Goal: Task Accomplishment & Management: Manage account settings

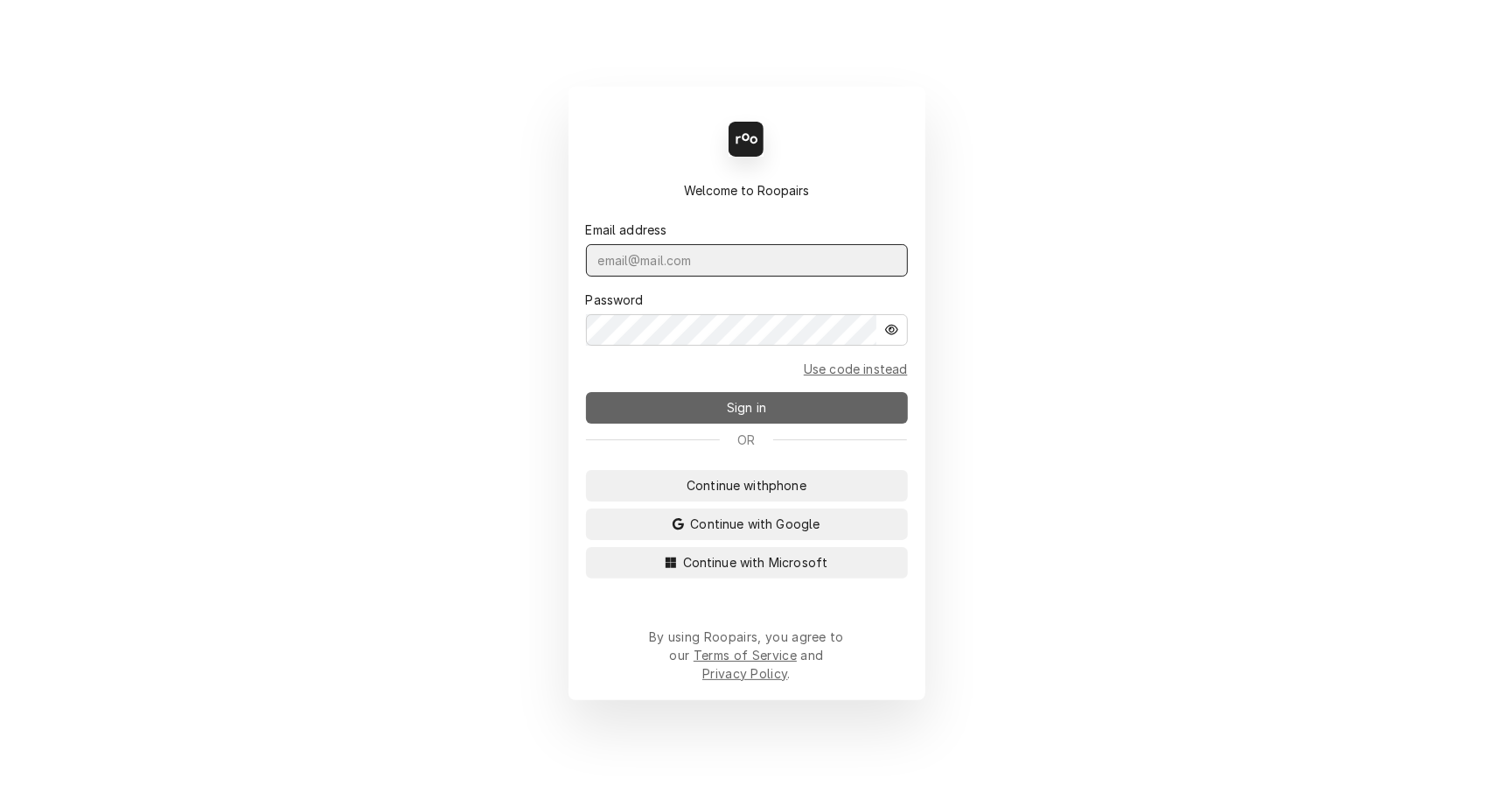
type input "leahmeadows.techsolutions@aol.com"
click at [700, 421] on button "Sign in" at bounding box center [747, 407] width 322 height 31
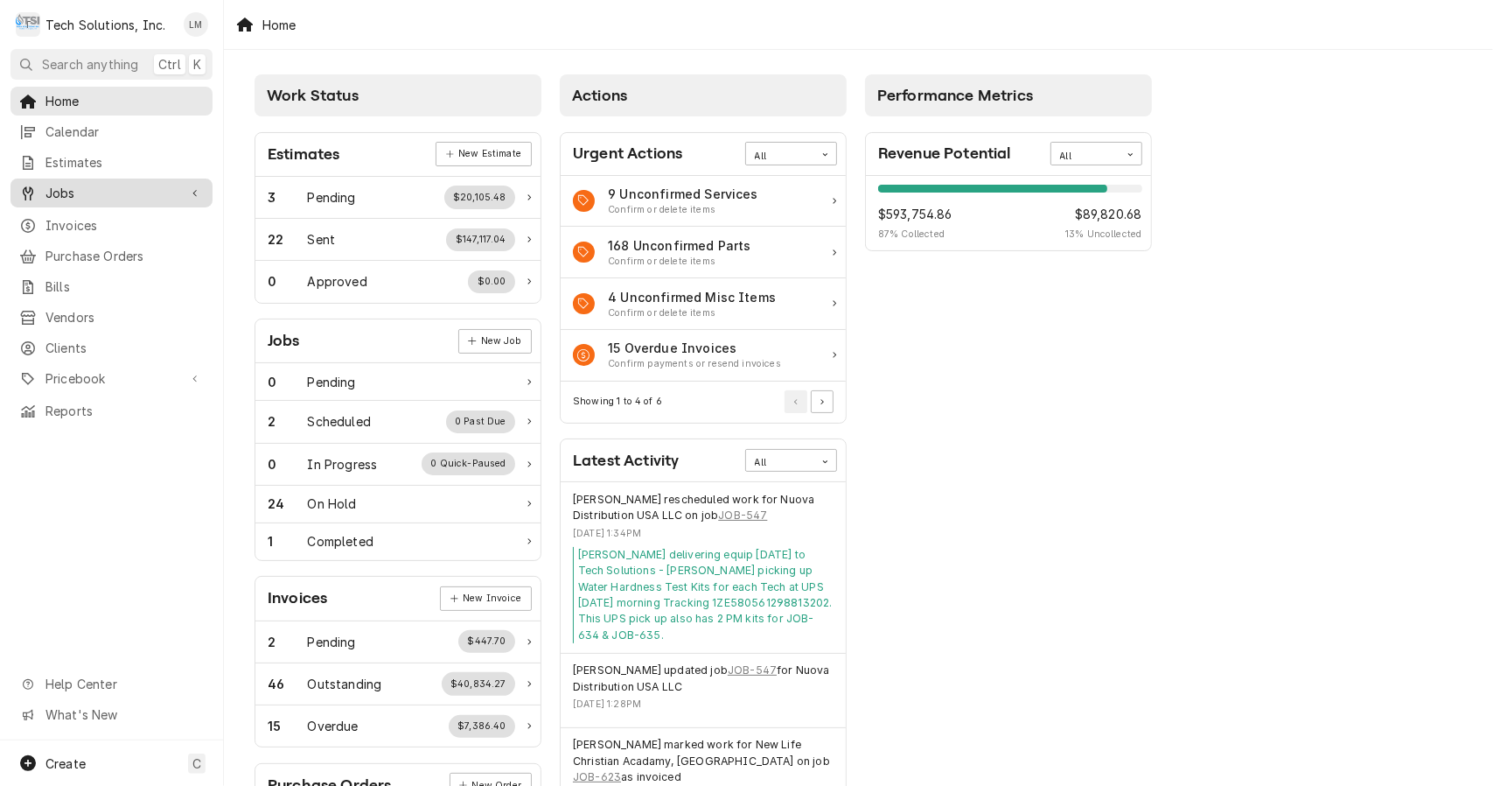
click at [81, 189] on span "Jobs" at bounding box center [111, 193] width 132 height 18
click at [74, 226] on div "Jobs" at bounding box center [111, 224] width 195 height 22
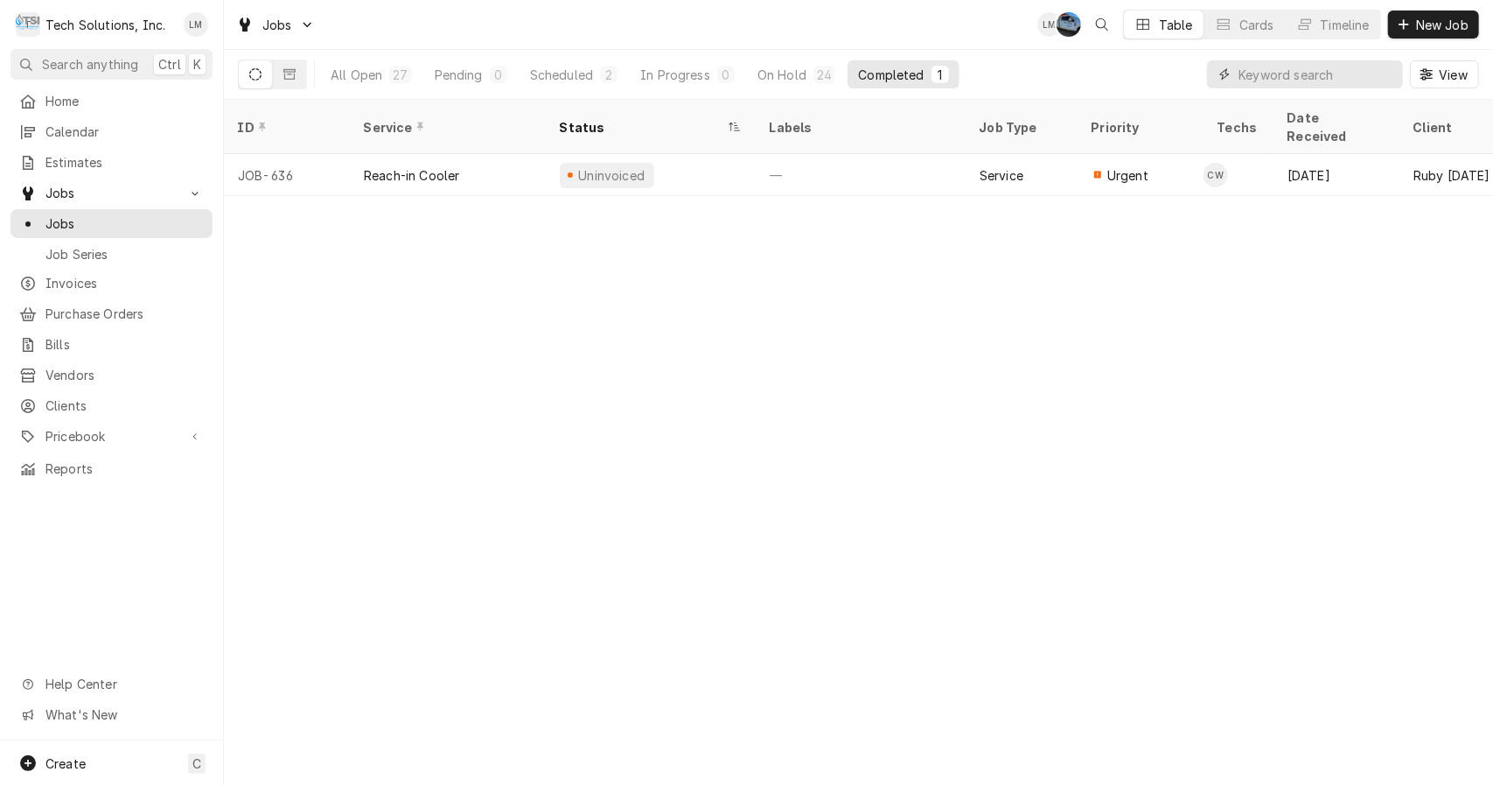
click at [1297, 68] on input "Dynamic Content Wrapper" at bounding box center [1317, 74] width 156 height 28
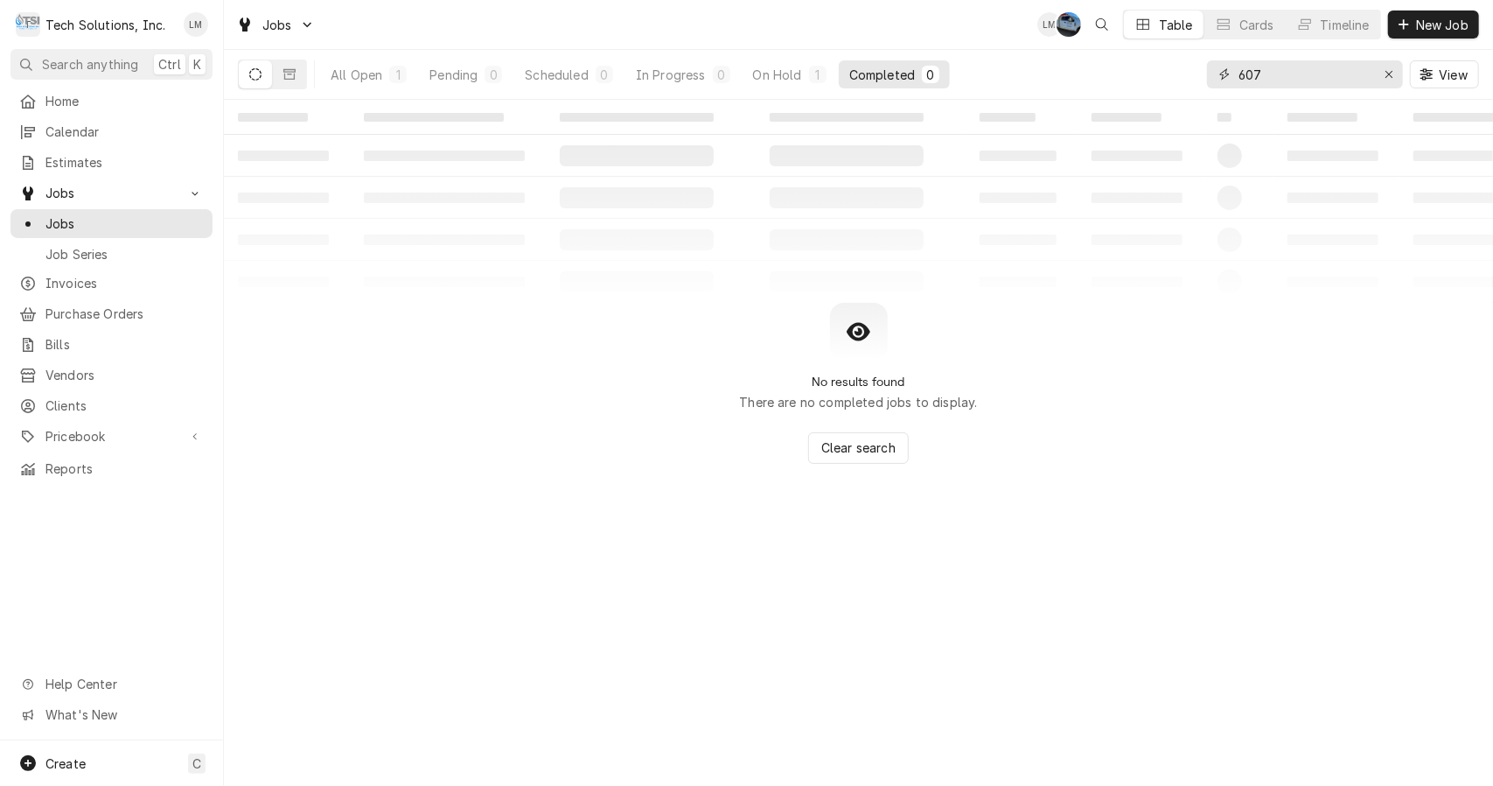
type input "607"
click at [297, 82] on button "Dynamic Content Wrapper" at bounding box center [289, 74] width 33 height 28
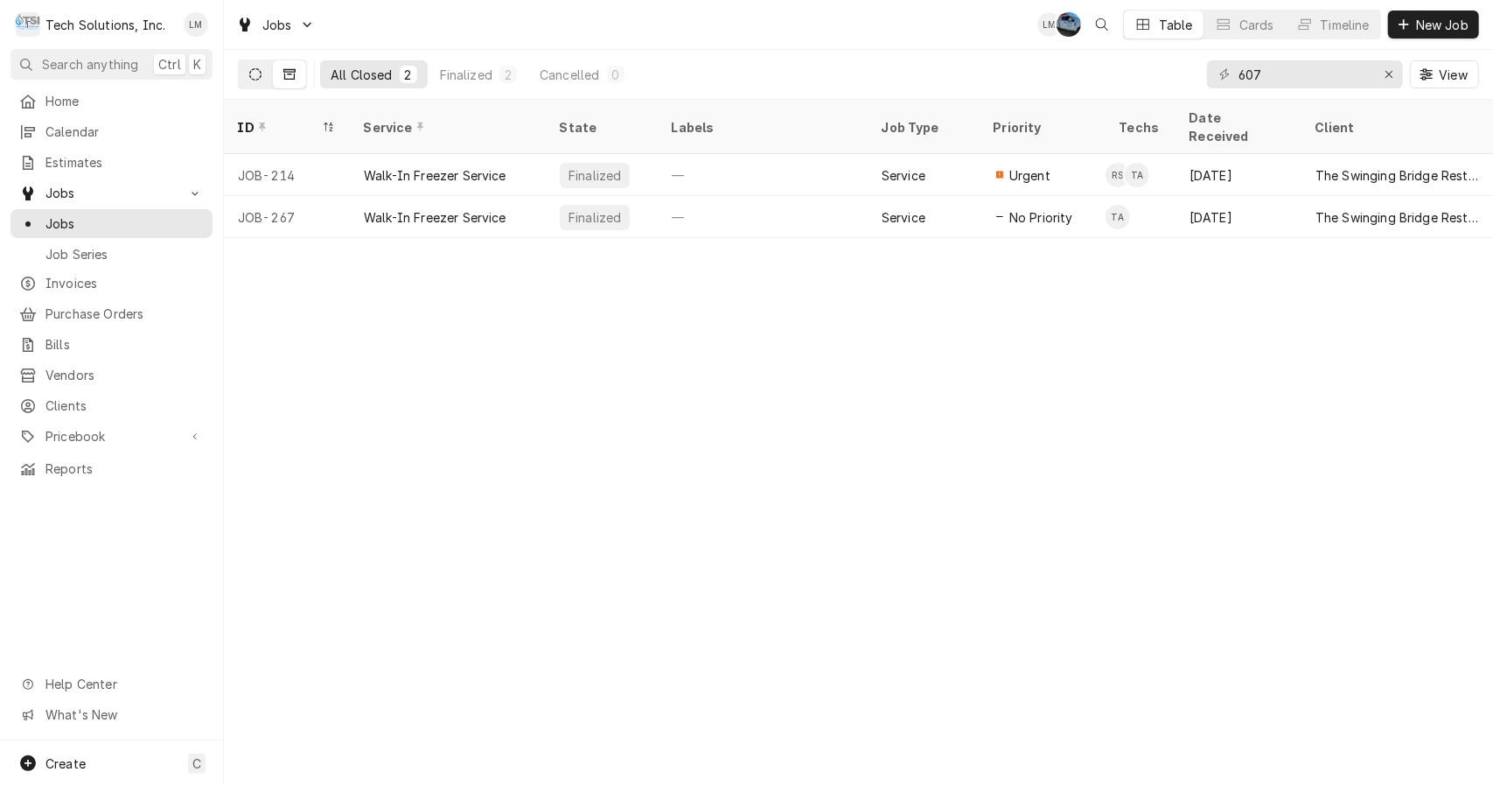
click at [259, 71] on icon "Dynamic Content Wrapper" at bounding box center [255, 74] width 12 height 12
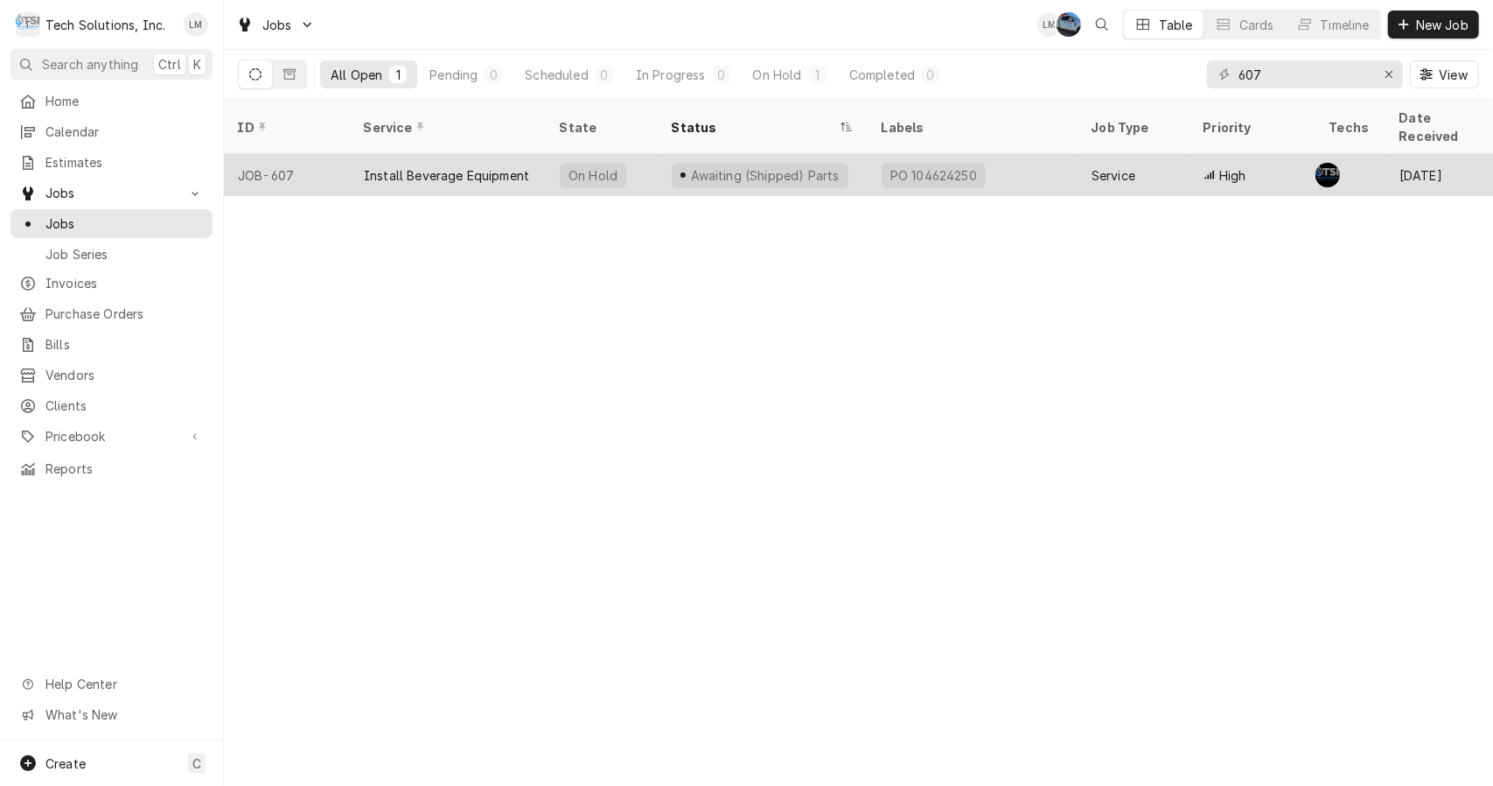
click at [437, 166] on div "Install Beverage Equipment" at bounding box center [446, 175] width 165 height 18
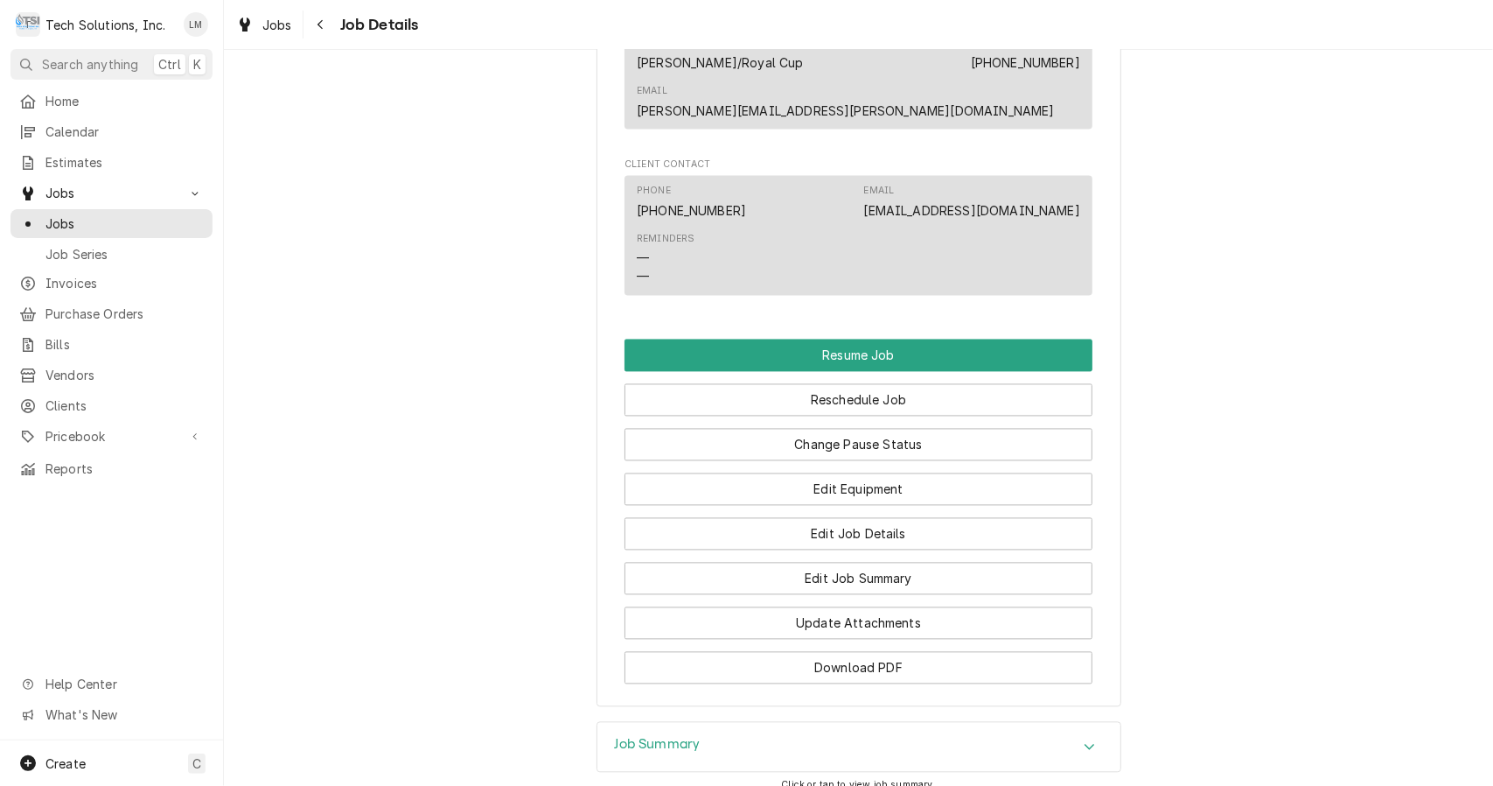
scroll to position [2393, 0]
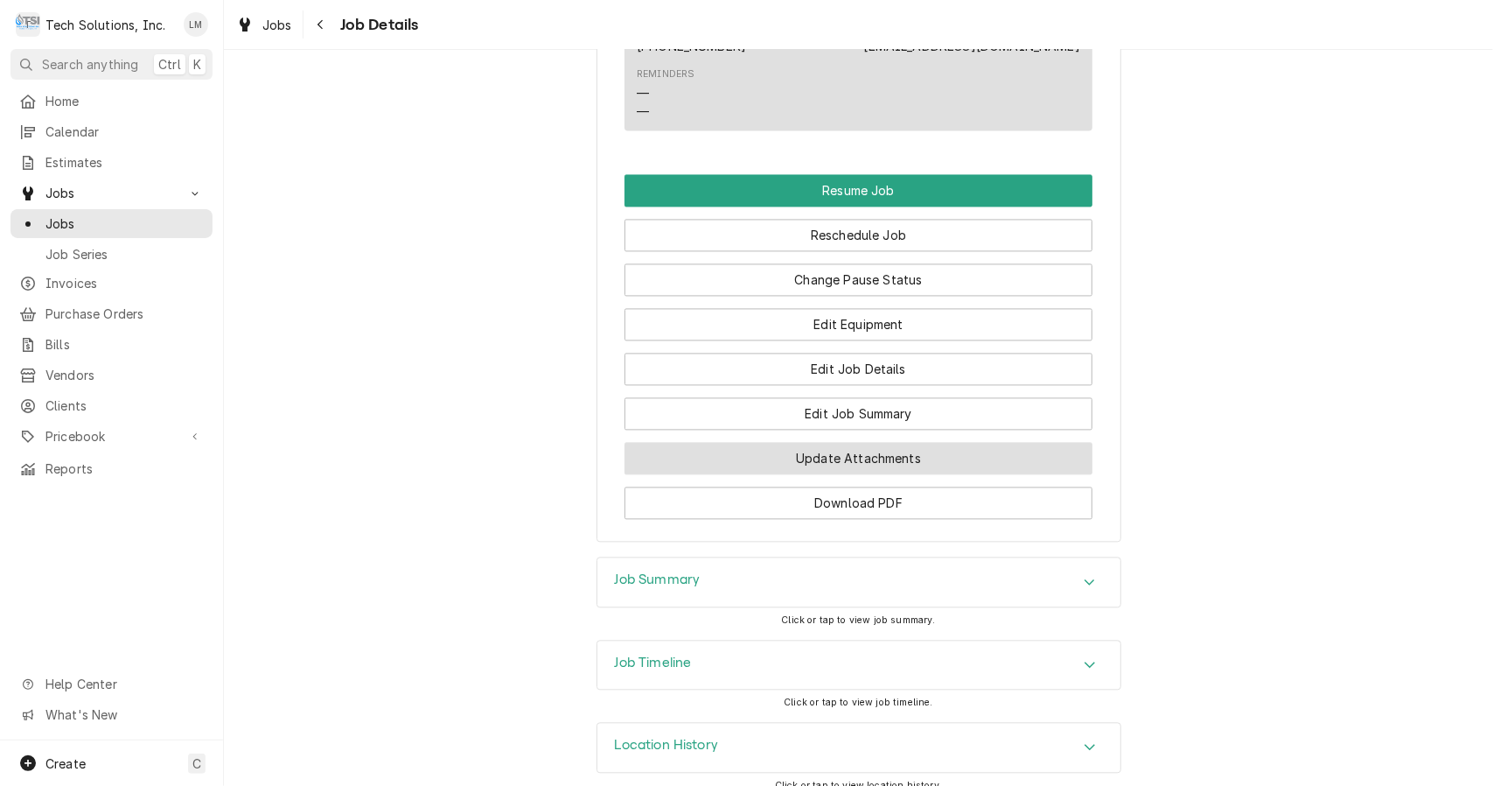
click at [882, 442] on button "Update Attachments" at bounding box center [859, 458] width 468 height 32
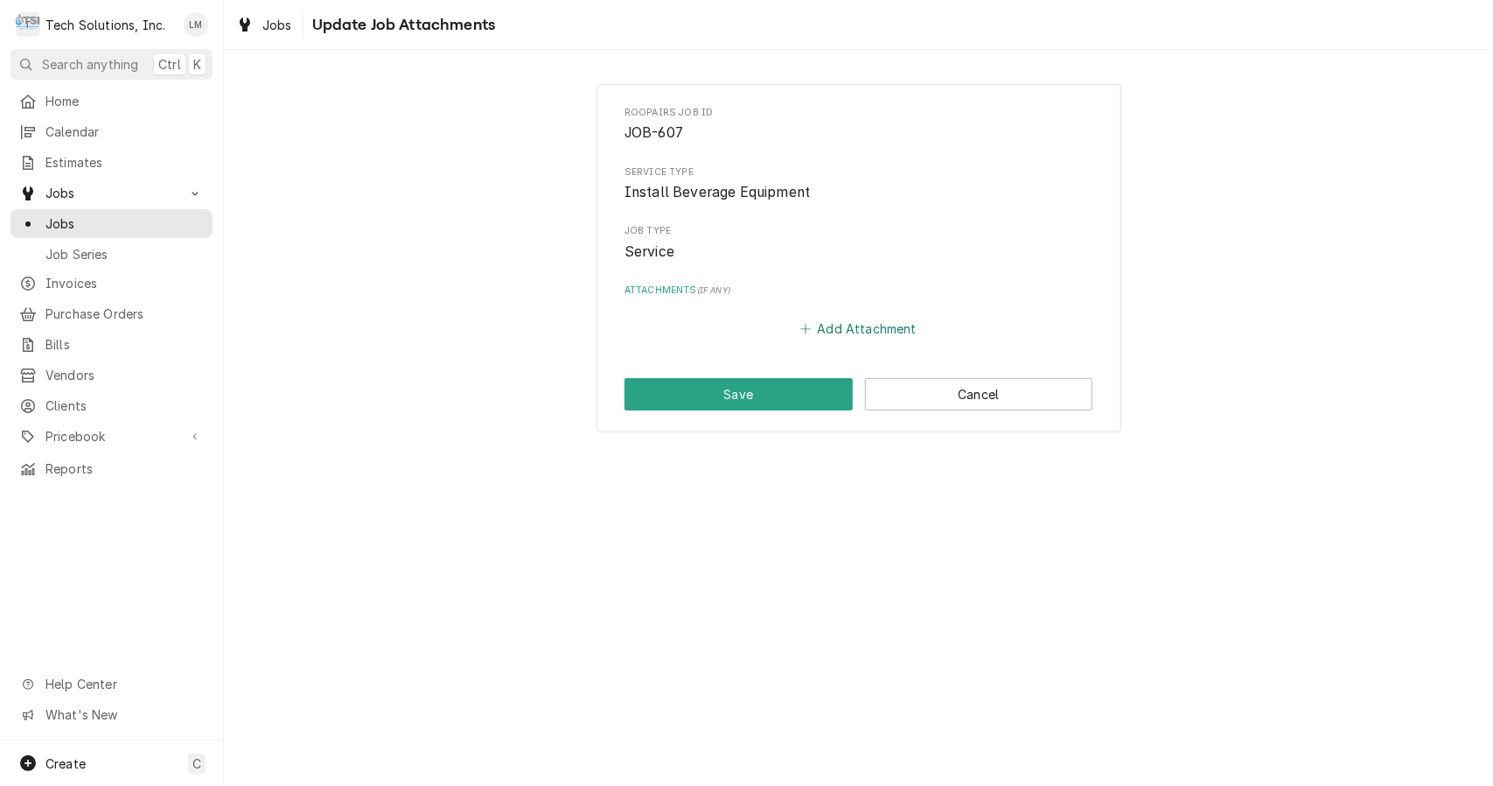
click at [849, 328] on button "Add Attachment" at bounding box center [859, 329] width 122 height 24
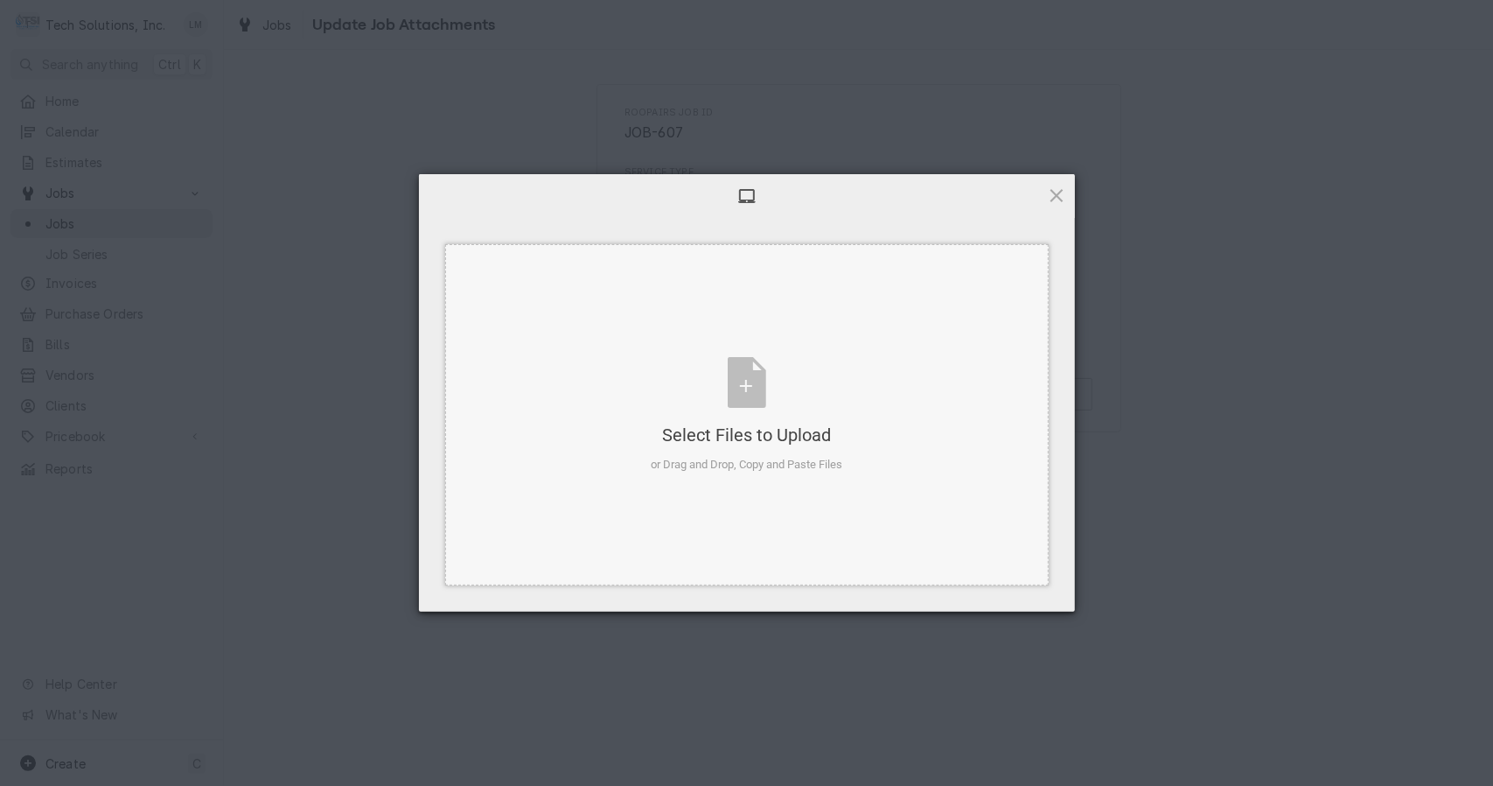
click at [747, 388] on div "Select Files to Upload or Drag and Drop, Copy and Paste Files" at bounding box center [747, 415] width 192 height 116
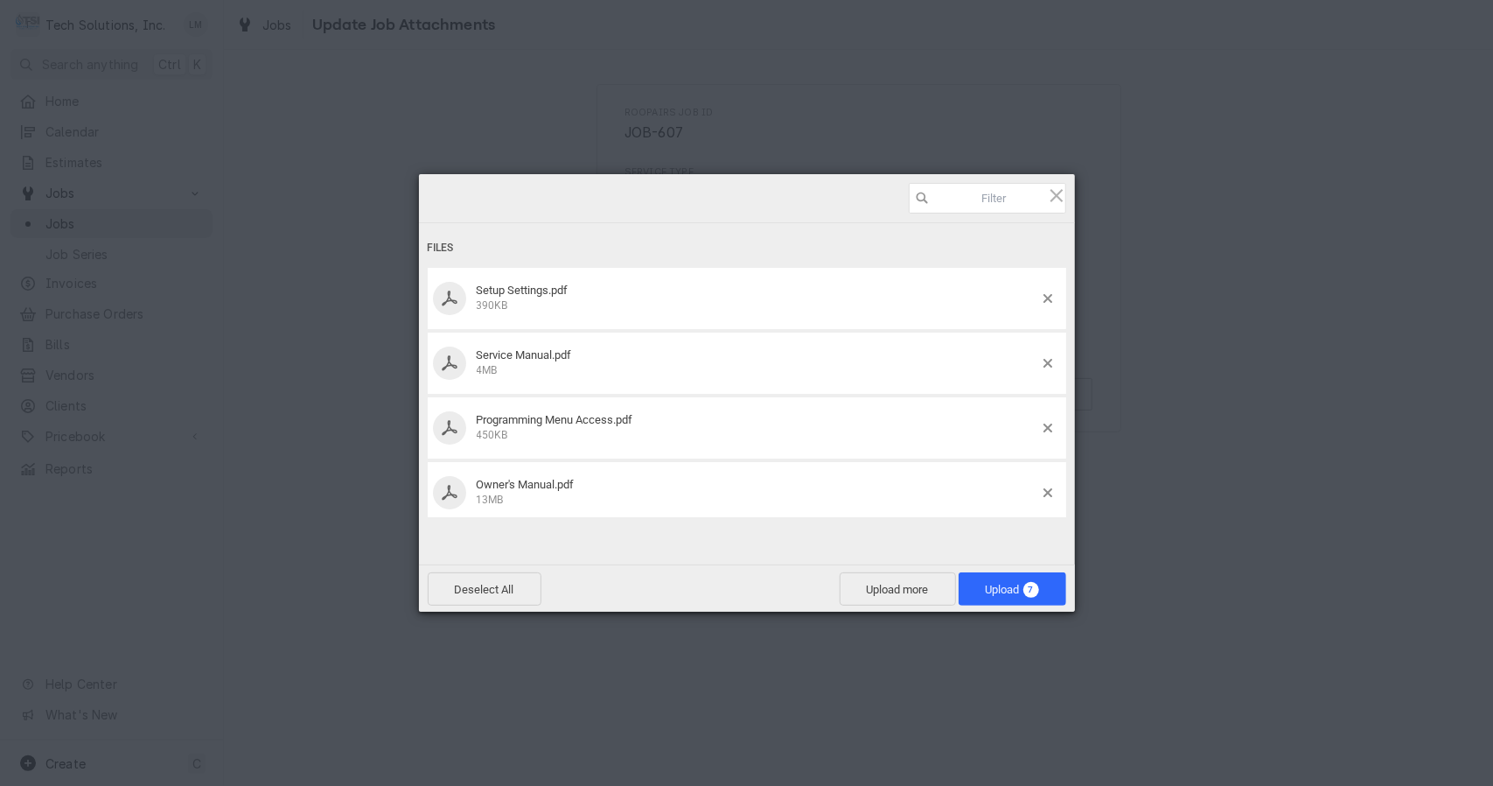
click at [1004, 598] on span "Upload 7" at bounding box center [1013, 588] width 108 height 33
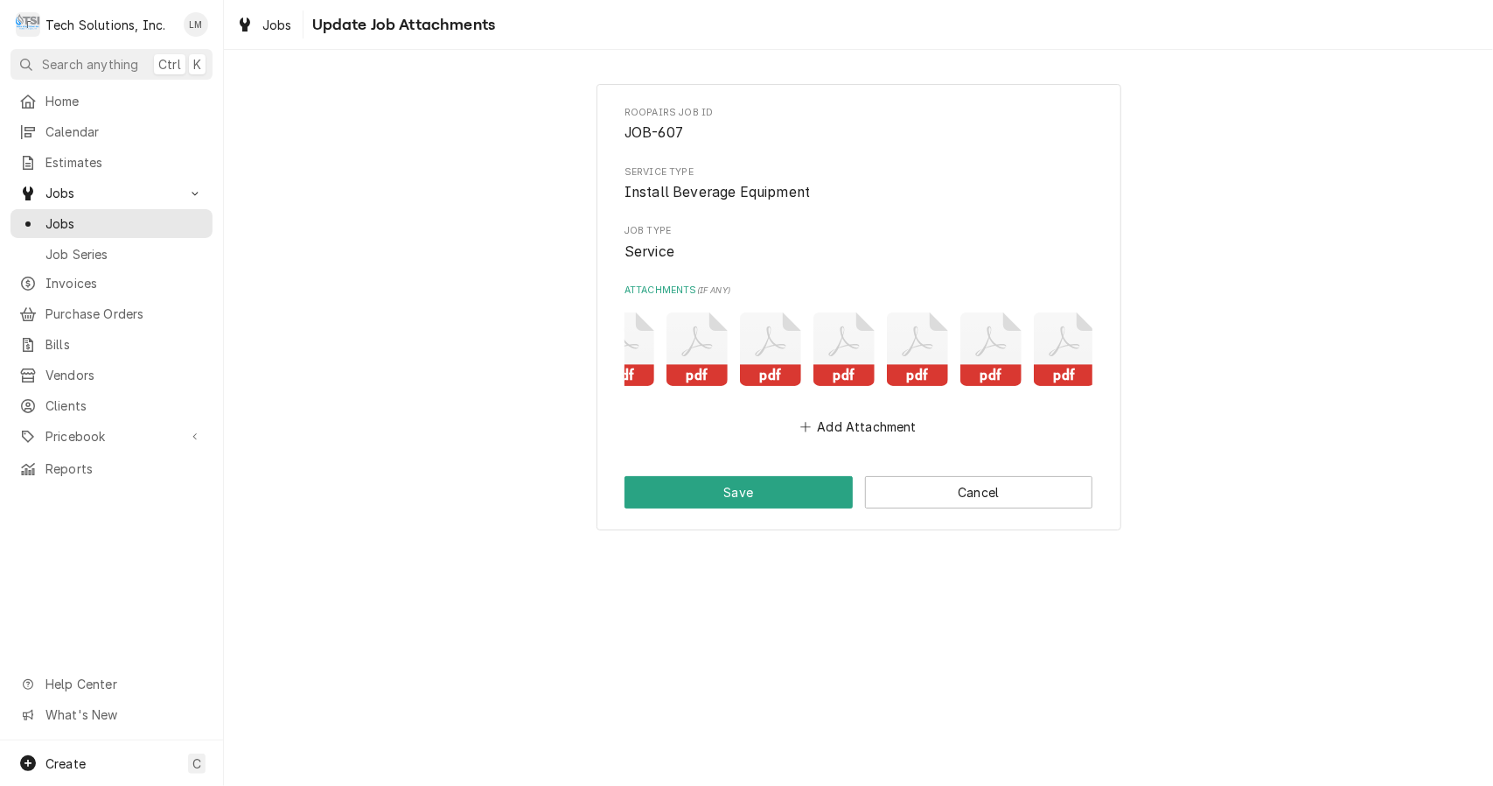
scroll to position [0, 45]
click at [97, 227] on div "Jobs" at bounding box center [111, 224] width 195 height 22
